Goal: Submit feedback/report problem: Submit feedback/report problem

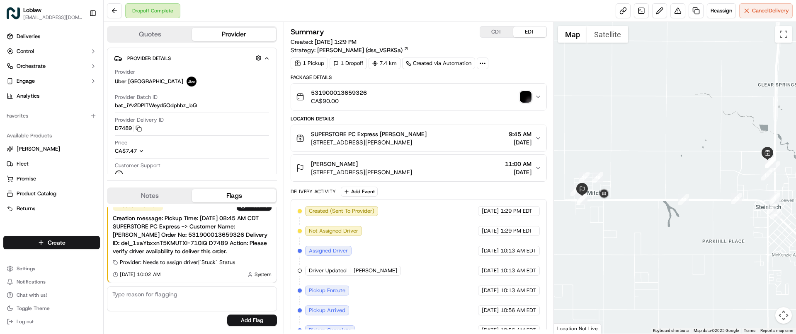
click at [524, 103] on div "531900013659326 CA$90.00" at bounding box center [415, 97] width 238 height 17
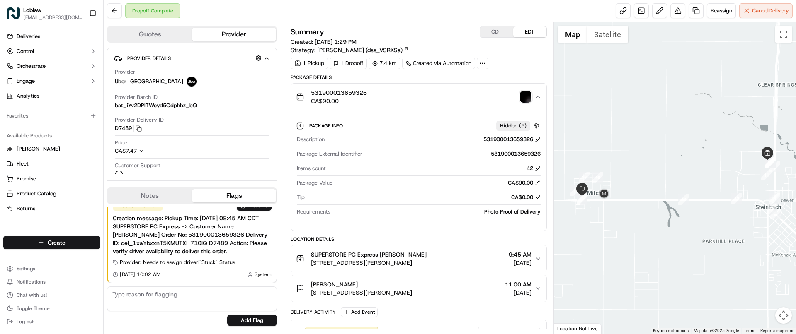
click at [525, 98] on img "button" at bounding box center [526, 97] width 12 height 12
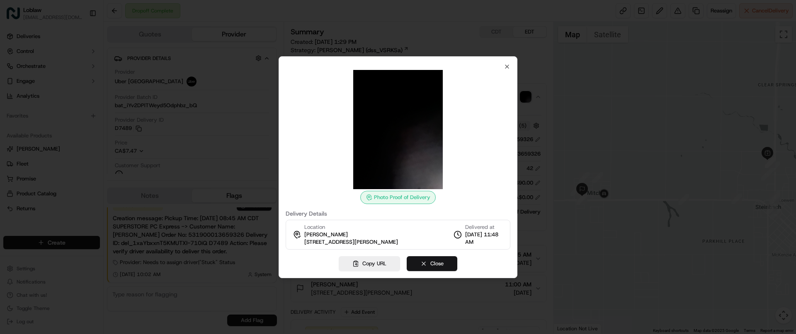
click at [414, 267] on button "Close" at bounding box center [431, 263] width 51 height 15
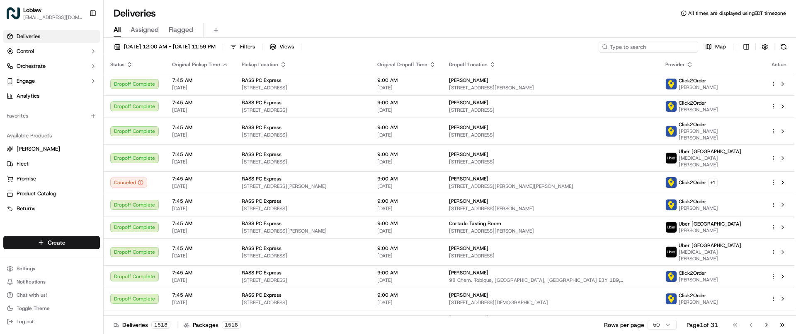
click at [665, 46] on input at bounding box center [647, 47] width 99 height 12
paste input "531900013659326"
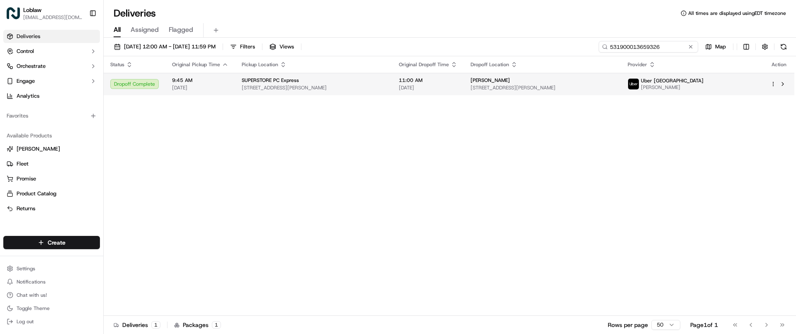
type input "531900013659326"
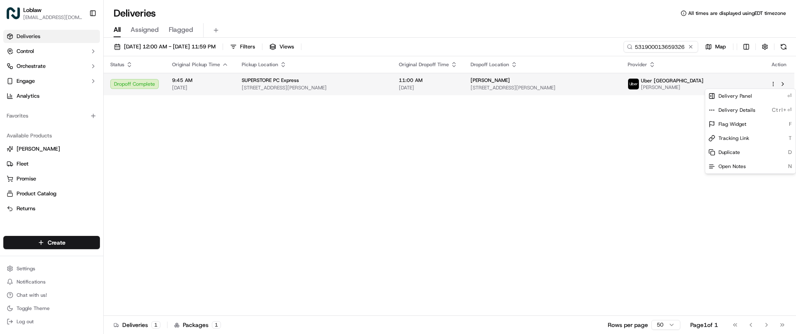
click at [772, 83] on html "Loblaw [EMAIL_ADDRESS][DOMAIN_NAME] Toggle Sidebar Deliveries Control Orchestra…" at bounding box center [398, 167] width 796 height 334
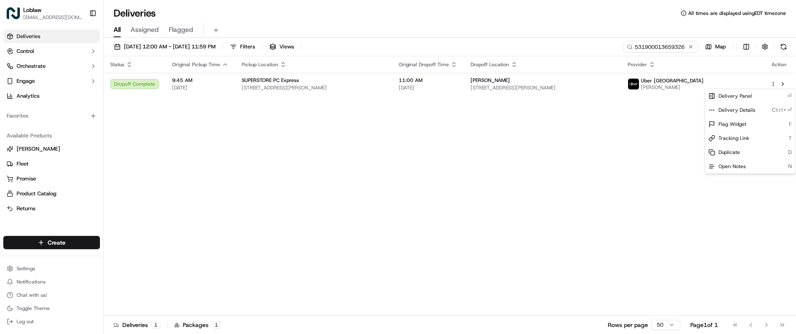
click at [720, 78] on html "Loblaw [EMAIL_ADDRESS][DOMAIN_NAME] Toggle Sidebar Deliveries Control Orchestra…" at bounding box center [398, 167] width 796 height 334
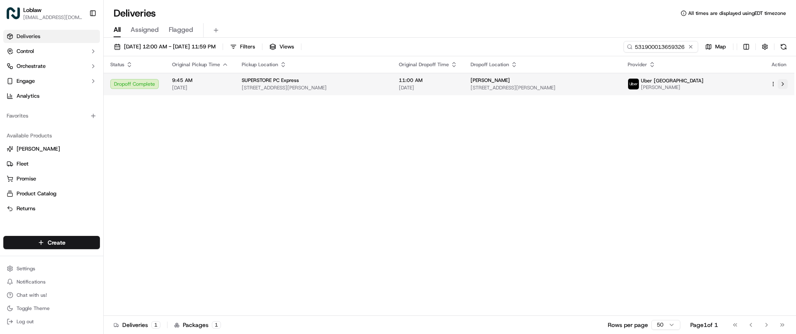
click at [784, 82] on button at bounding box center [782, 84] width 10 height 10
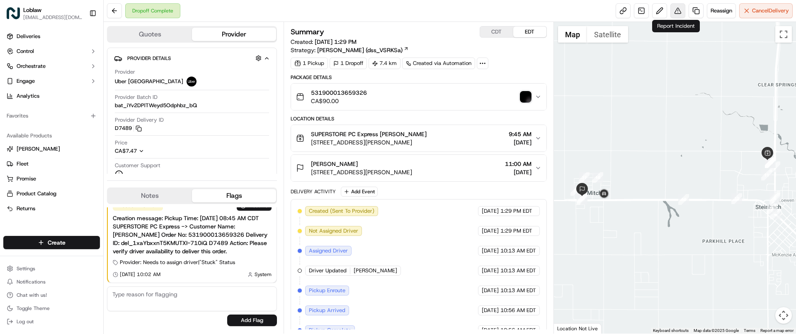
click at [675, 12] on button at bounding box center [677, 10] width 15 height 15
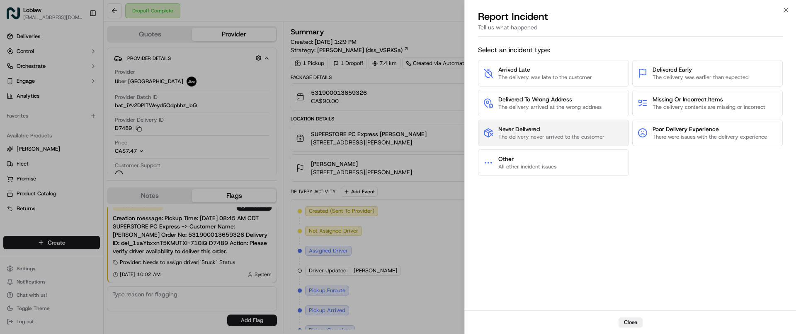
click at [533, 139] on span "The delivery never arrived to the customer" at bounding box center [551, 136] width 106 height 7
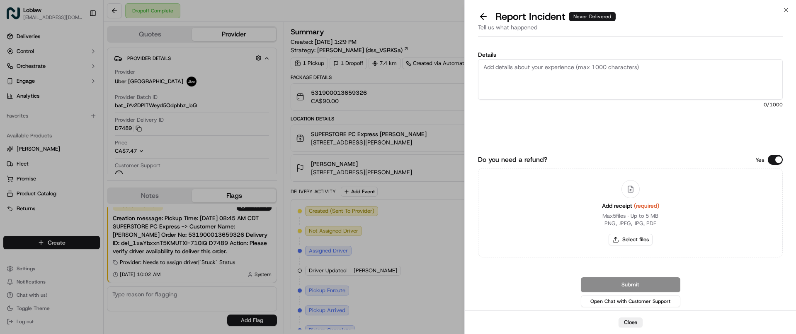
click at [533, 89] on textarea "Details" at bounding box center [630, 79] width 305 height 41
paste textarea "531900013659326"
click at [534, 75] on textarea "The store reported that order was never delivered and the driver left an invali…" at bounding box center [630, 79] width 305 height 41
paste textarea "935558"
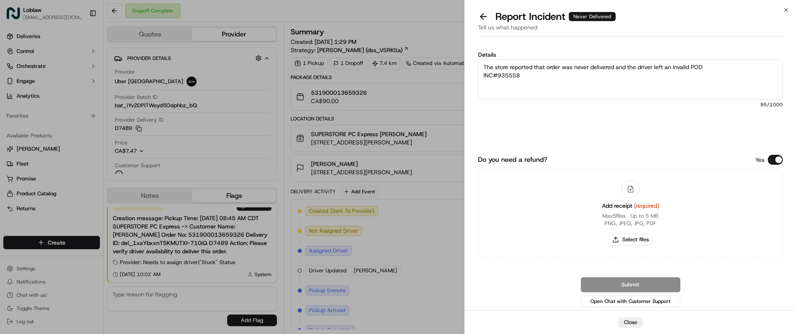
type textarea "The store reported that order was never delivered and the driver left an invali…"
click at [605, 280] on div "Submit Open Chat with Customer Support" at bounding box center [630, 293] width 305 height 31
click at [605, 283] on div "Submit Open Chat with Customer Support" at bounding box center [630, 293] width 305 height 31
click at [772, 163] on button "Do you need a refund?" at bounding box center [774, 160] width 15 height 10
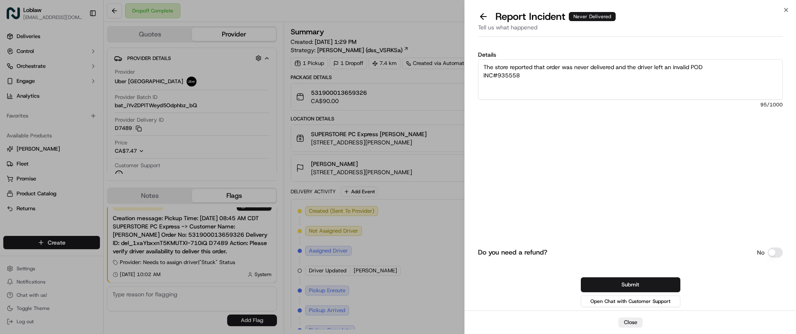
click at [478, 18] on button at bounding box center [482, 17] width 17 height 12
